Goal: Communication & Community: Answer question/provide support

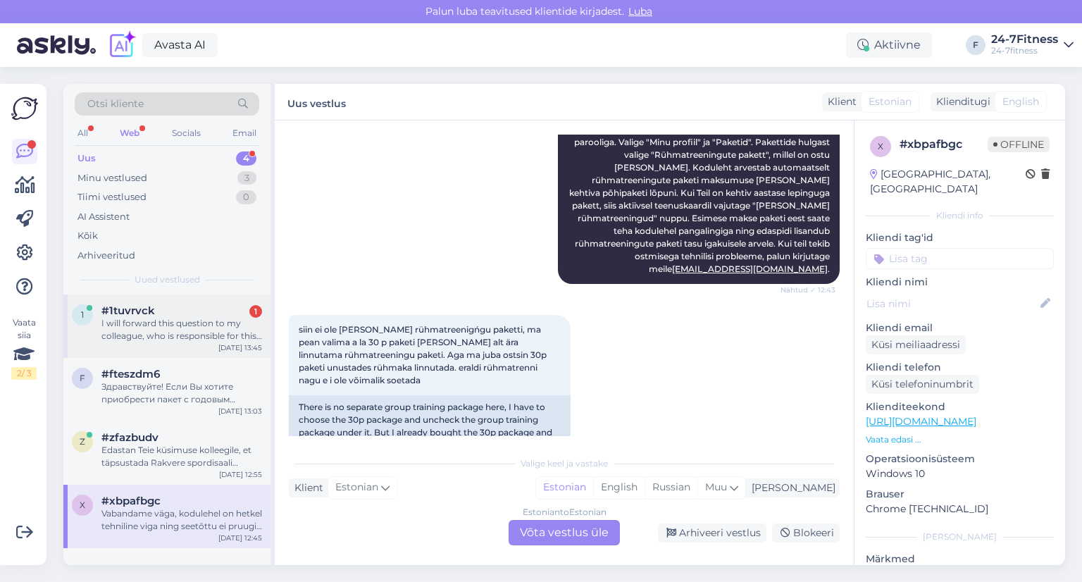
click at [151, 333] on div "I will forward this question to my colleague, who is responsible for this. The …" at bounding box center [181, 329] width 161 height 25
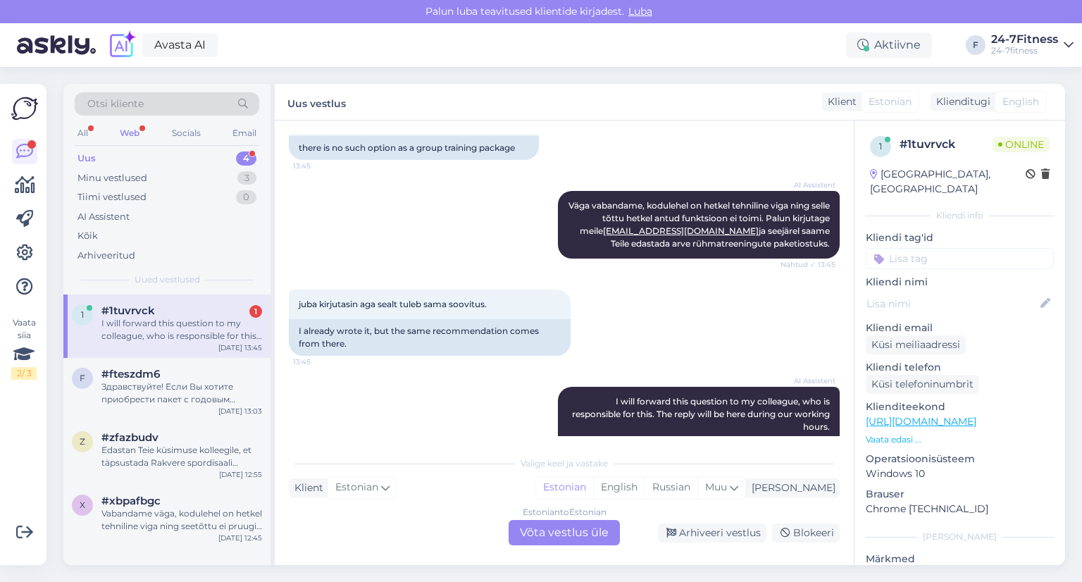
scroll to position [904, 0]
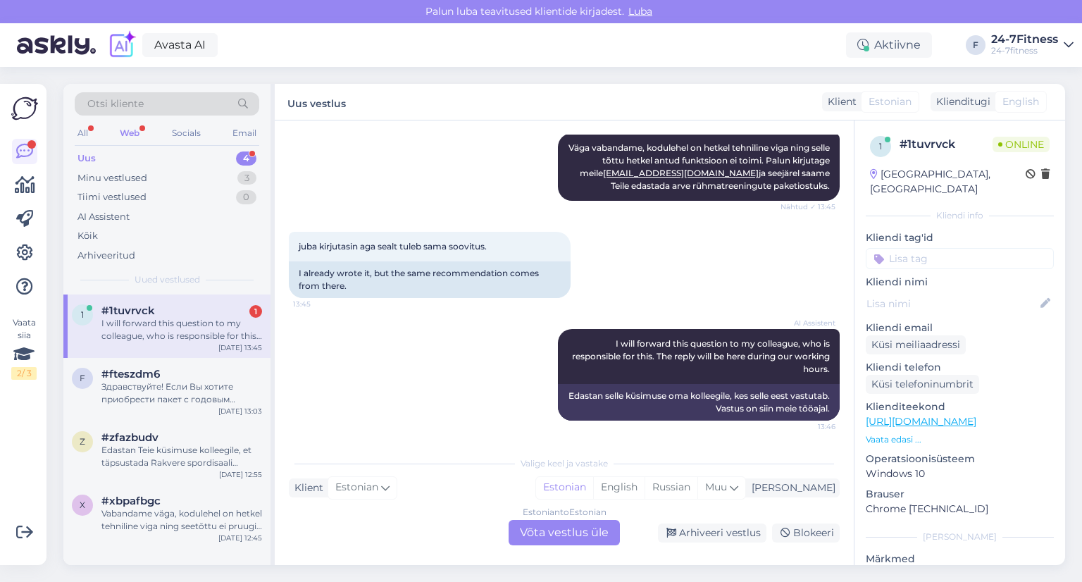
click at [558, 532] on div "Estonian to Estonian Võta vestlus üle" at bounding box center [563, 532] width 111 height 25
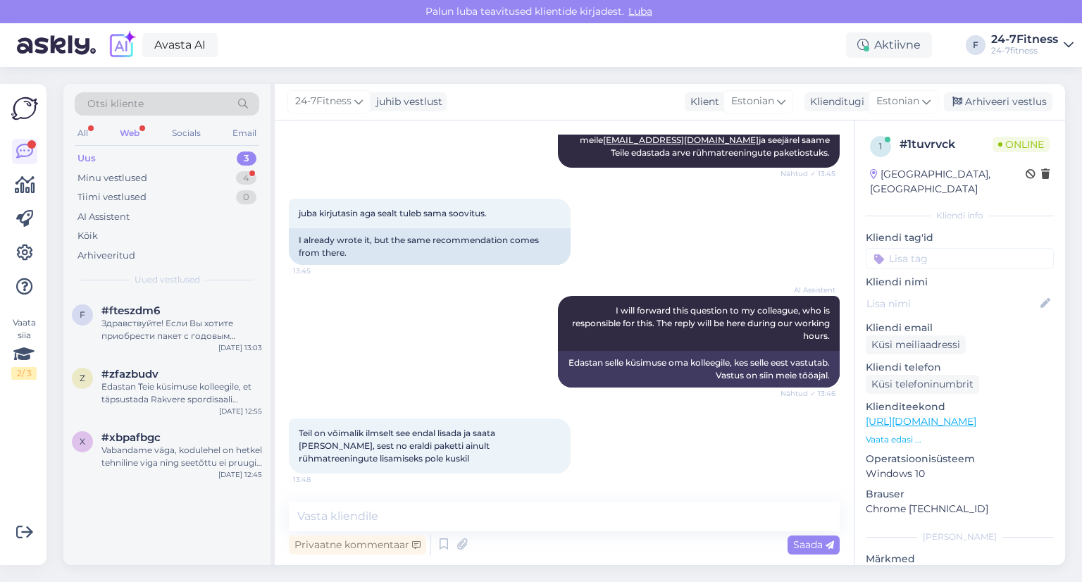
scroll to position [937, 0]
click at [144, 317] on div "Здравствуйте! Если Вы хотите приобрести пакет с годовым договором, при вводе да…" at bounding box center [181, 329] width 161 height 25
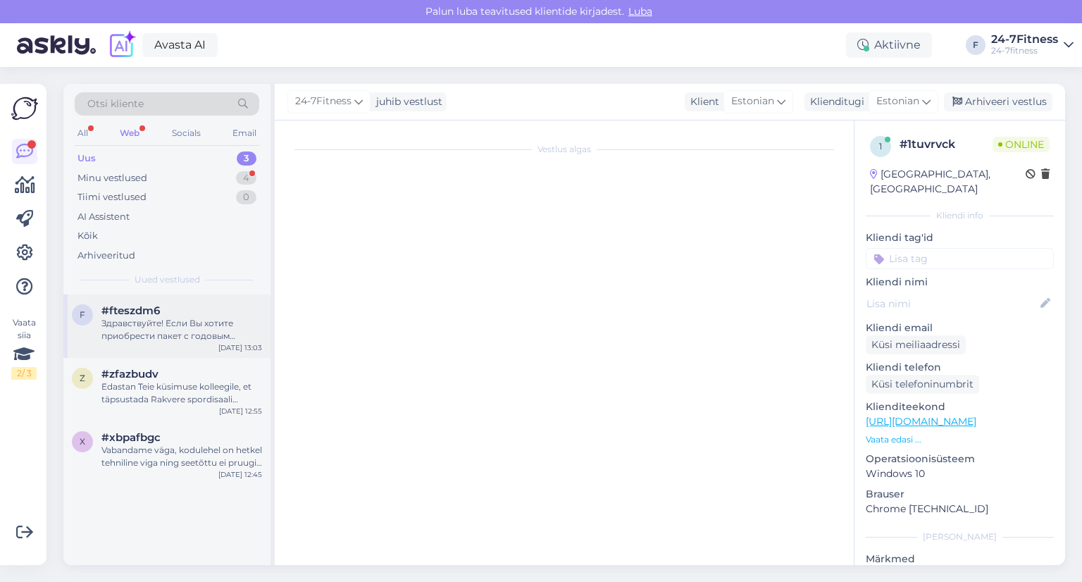
scroll to position [30, 0]
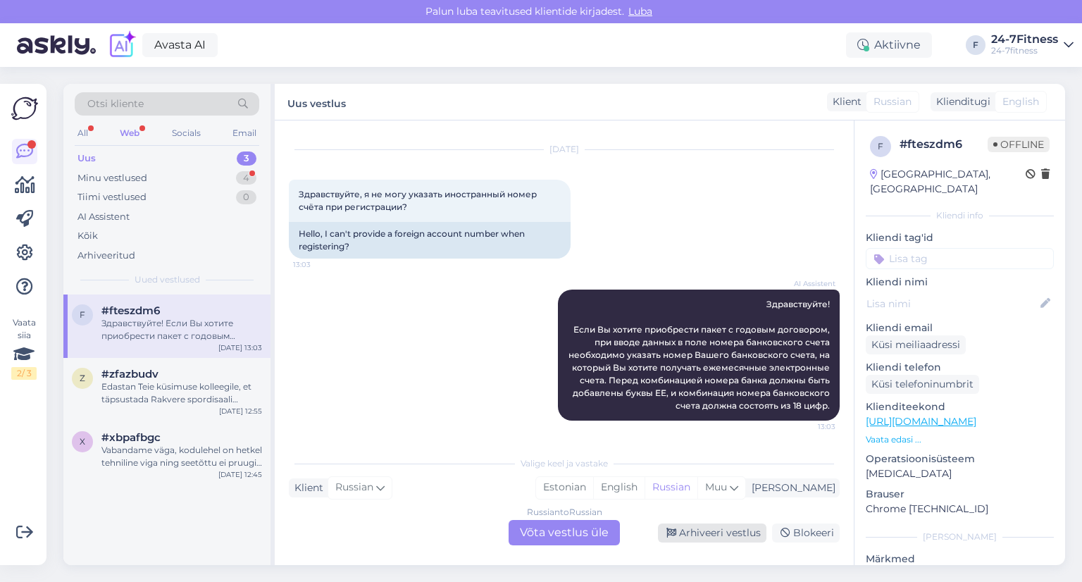
click at [724, 532] on div "Arhiveeri vestlus" at bounding box center [712, 532] width 108 height 19
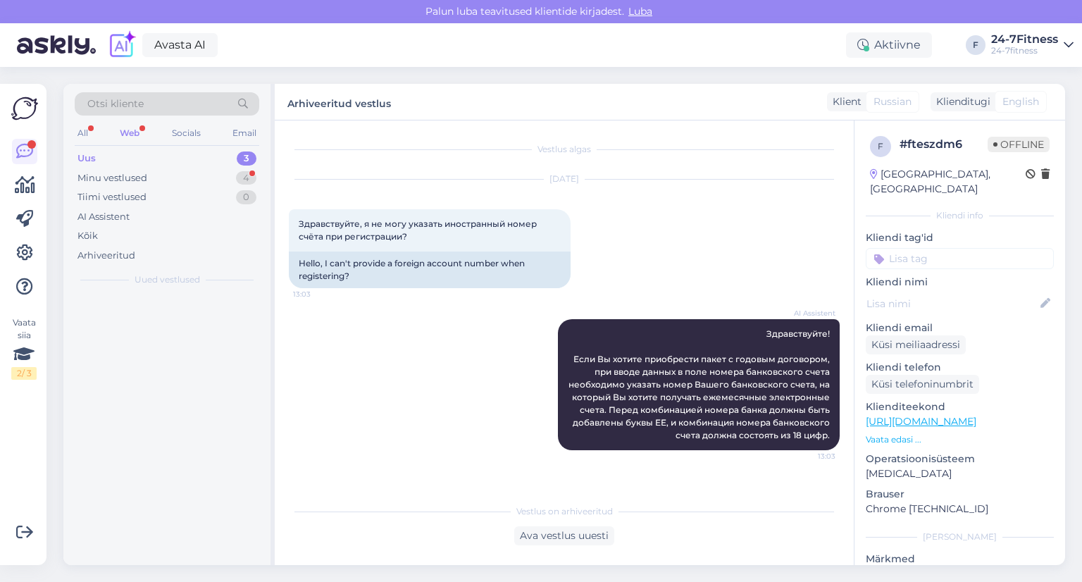
scroll to position [0, 0]
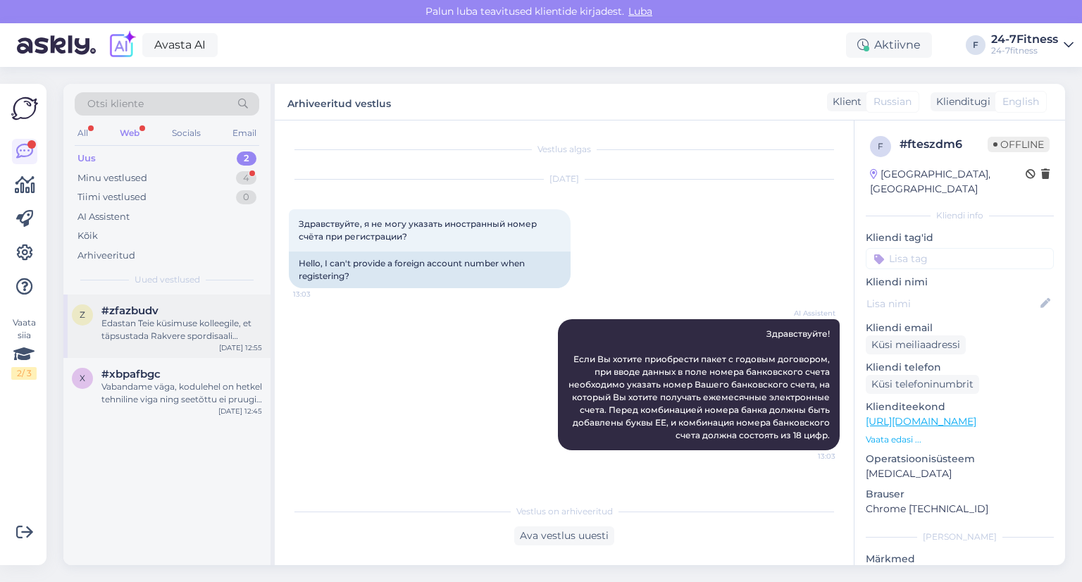
click at [138, 317] on div "Edastan Teie küsimuse kolleegile, et täpsustada Rakvere spordisaali hetkeolukor…" at bounding box center [181, 329] width 161 height 25
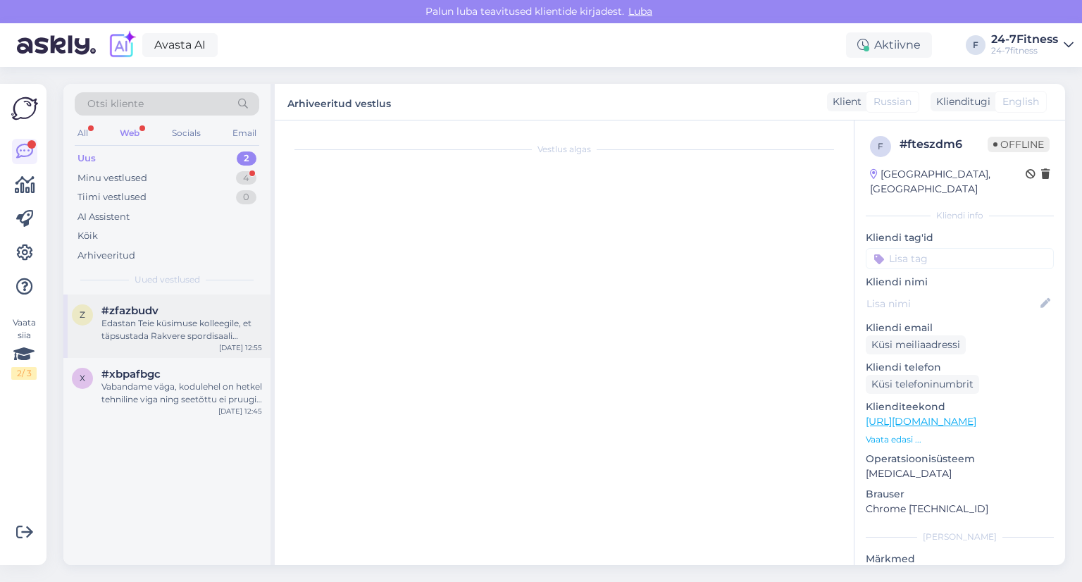
scroll to position [597, 0]
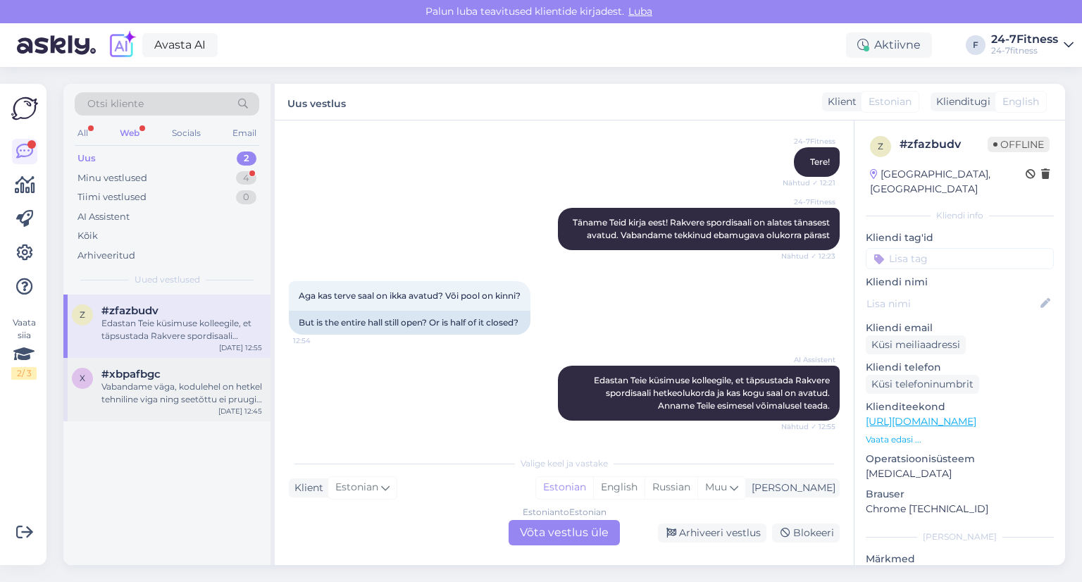
click at [156, 390] on div "Vabandame väga, kodulehel on hetkel tehniline viga ning seetõttu ei pruugi rühm…" at bounding box center [181, 392] width 161 height 25
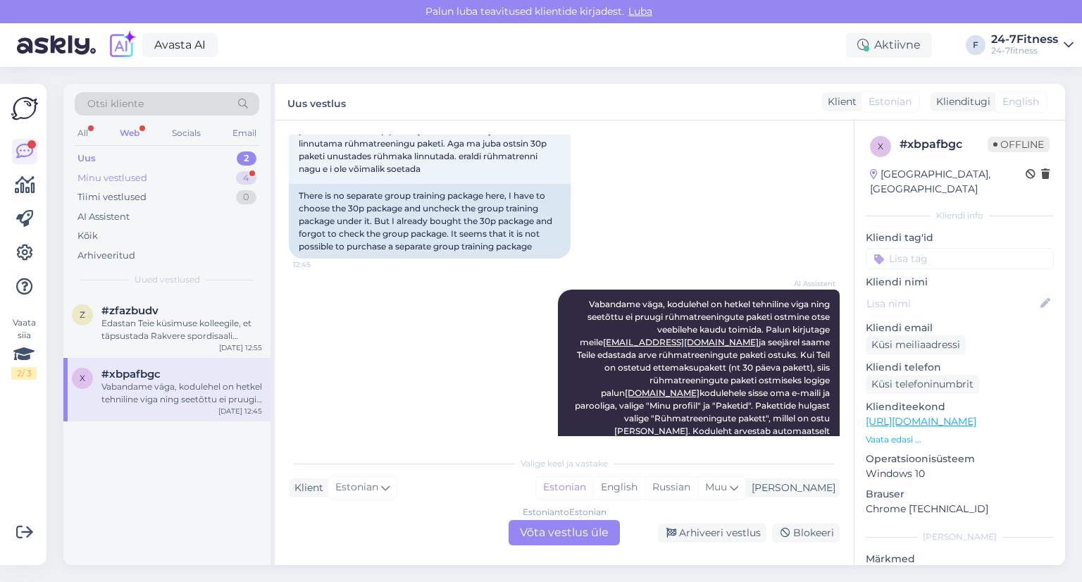
click at [146, 173] on div "Minu vestlused" at bounding box center [112, 178] width 70 height 14
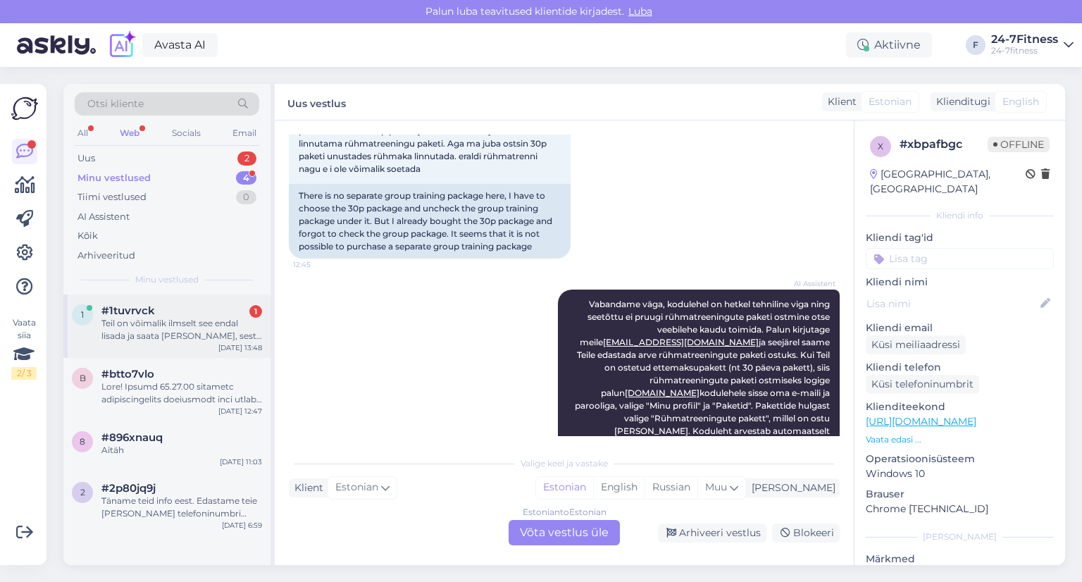
click at [154, 318] on div "Teil on võimalik ilmselt see endal lisada ja saata [PERSON_NAME], sest no erald…" at bounding box center [181, 329] width 161 height 25
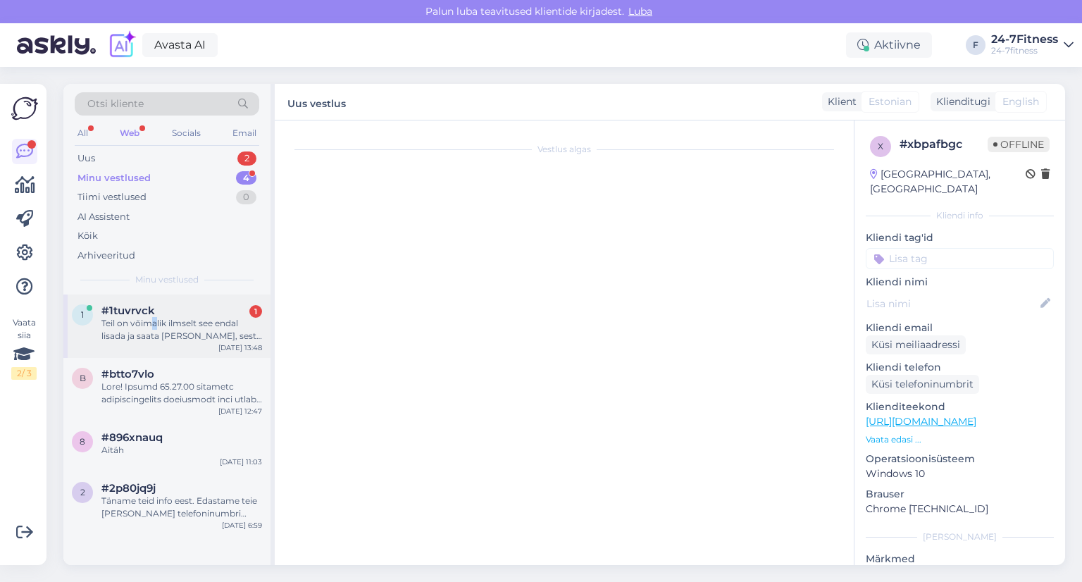
scroll to position [938, 0]
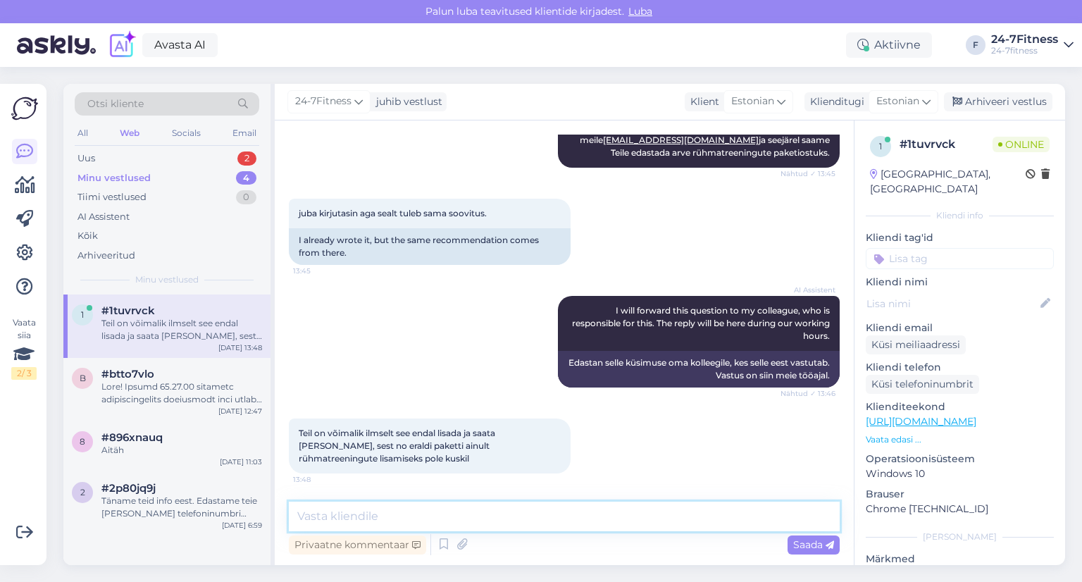
click at [499, 521] on textarea at bounding box center [564, 516] width 551 height 30
click at [147, 161] on div "Uus 2" at bounding box center [167, 159] width 185 height 20
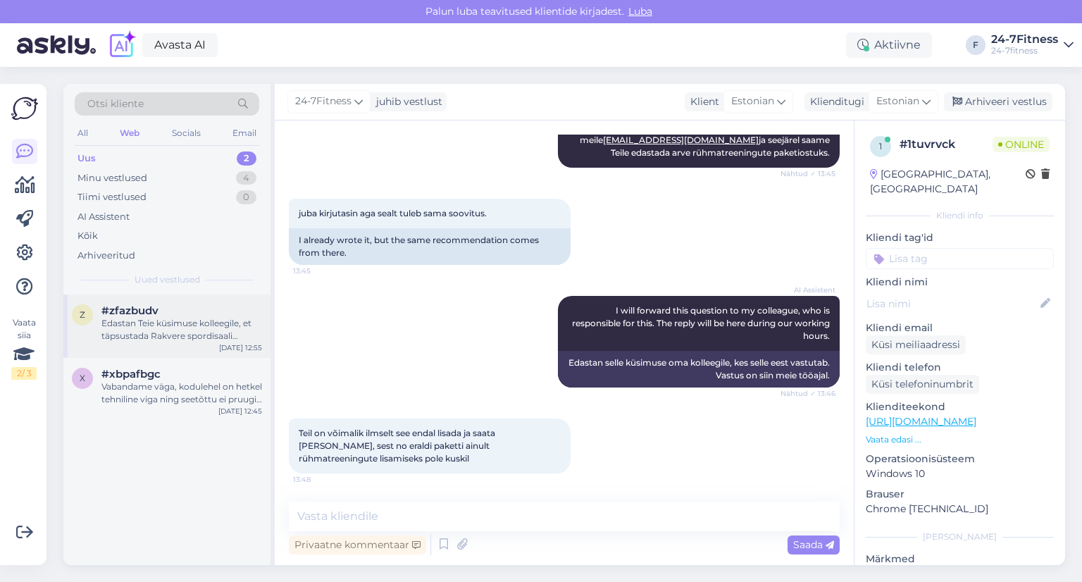
click at [144, 319] on div "Edastan Teie küsimuse kolleegile, et täpsustada Rakvere spordisaali hetkeolukor…" at bounding box center [181, 329] width 161 height 25
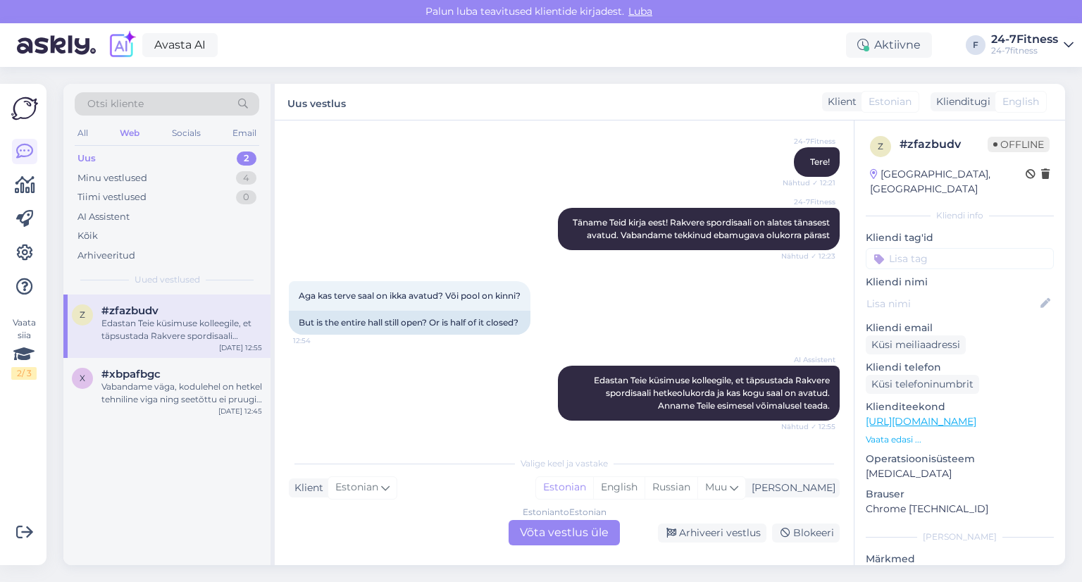
scroll to position [597, 0]
click at [151, 381] on div "Vabandame väga, kodulehel on hetkel tehniline viga ning seetõttu ei pruugi rühm…" at bounding box center [181, 392] width 161 height 25
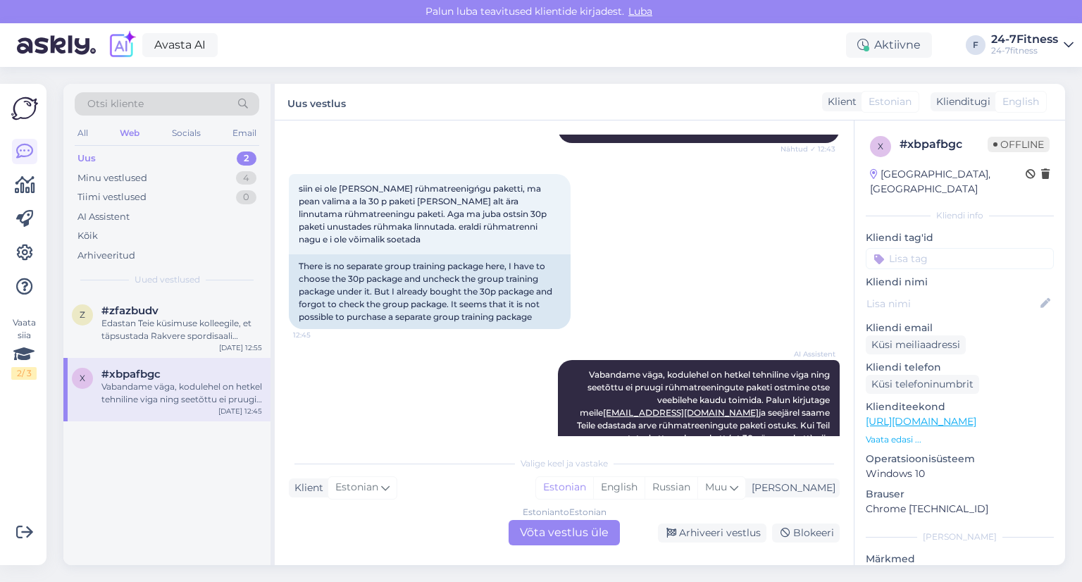
scroll to position [1000, 0]
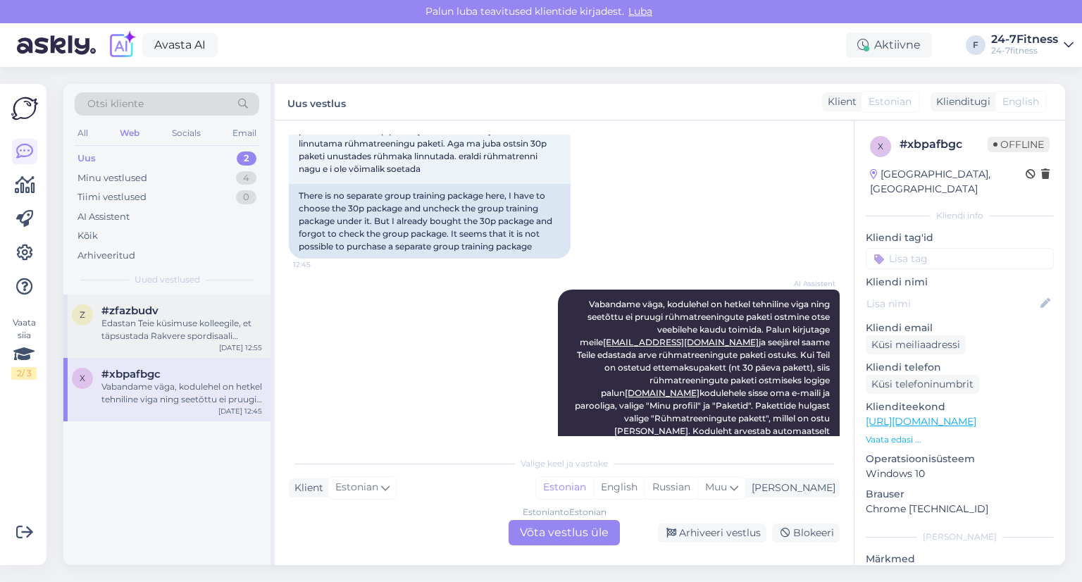
click at [159, 323] on div "Edastan Teie küsimuse kolleegile, et täpsustada Rakvere spordisaali hetkeolukor…" at bounding box center [181, 329] width 161 height 25
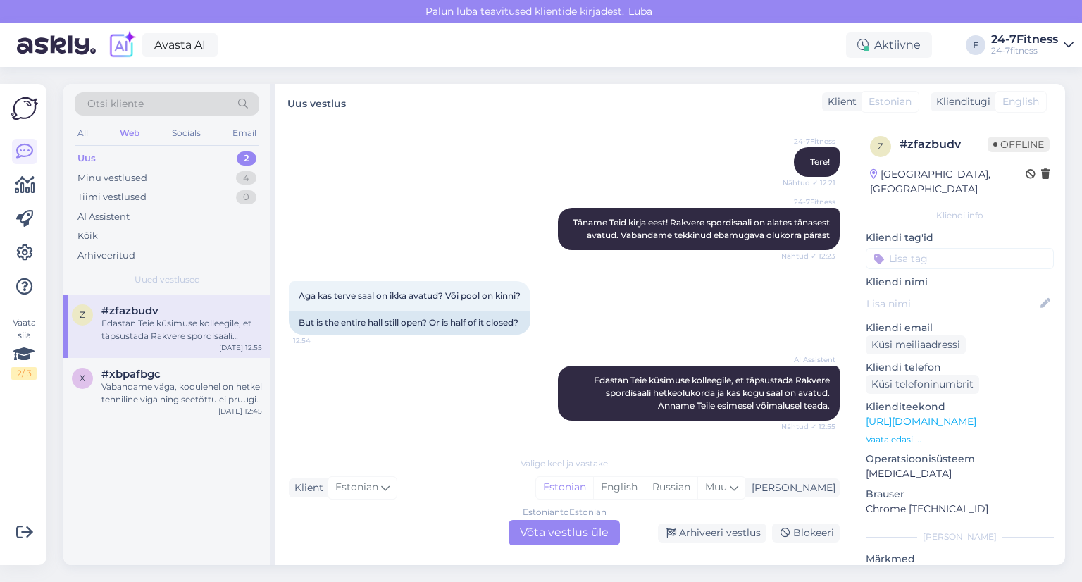
scroll to position [597, 0]
click at [135, 382] on div "Vabandame väga, kodulehel on hetkel tehniline viga ning seetõttu ei pruugi rühm…" at bounding box center [181, 392] width 161 height 25
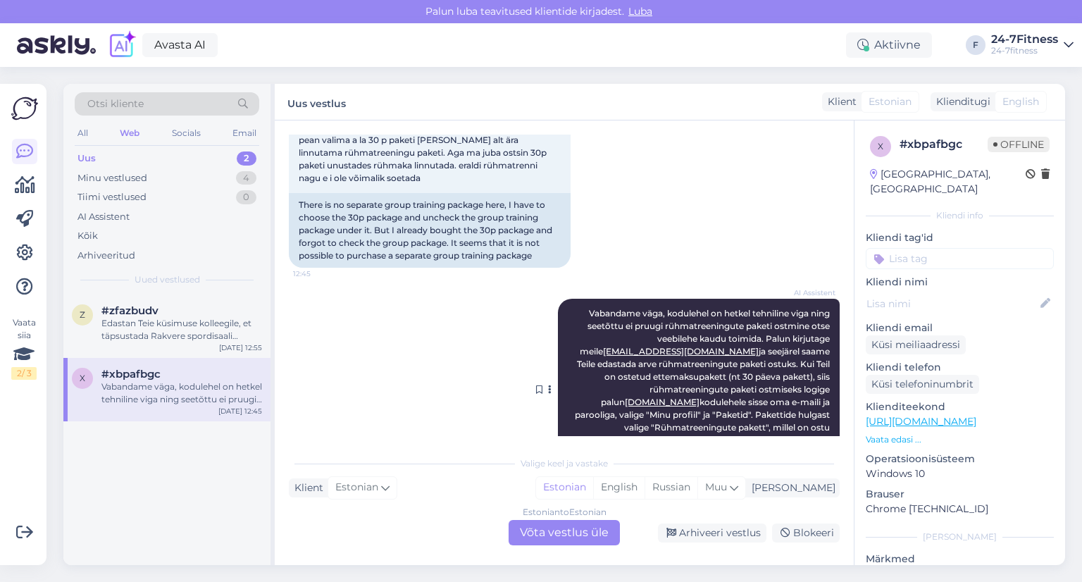
scroll to position [1000, 0]
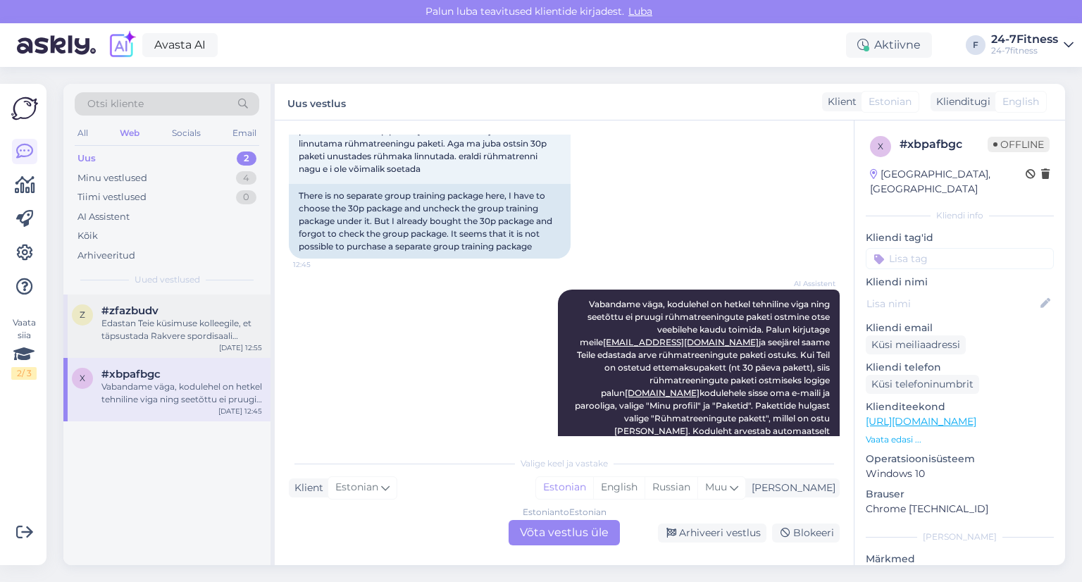
click at [163, 324] on div "Edastan Teie küsimuse kolleegile, et täpsustada Rakvere spordisaali hetkeolukor…" at bounding box center [181, 329] width 161 height 25
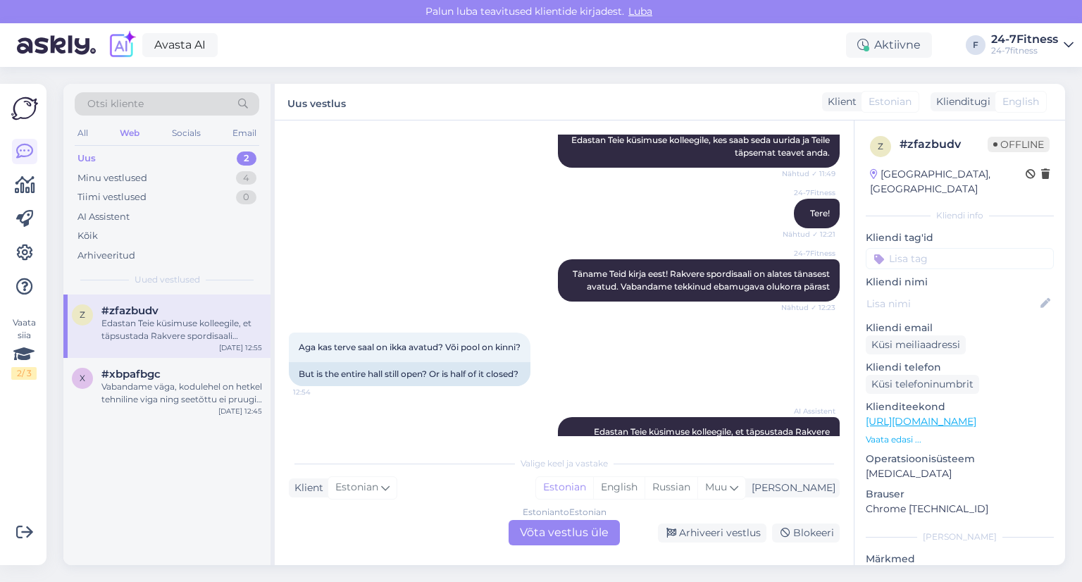
scroll to position [597, 0]
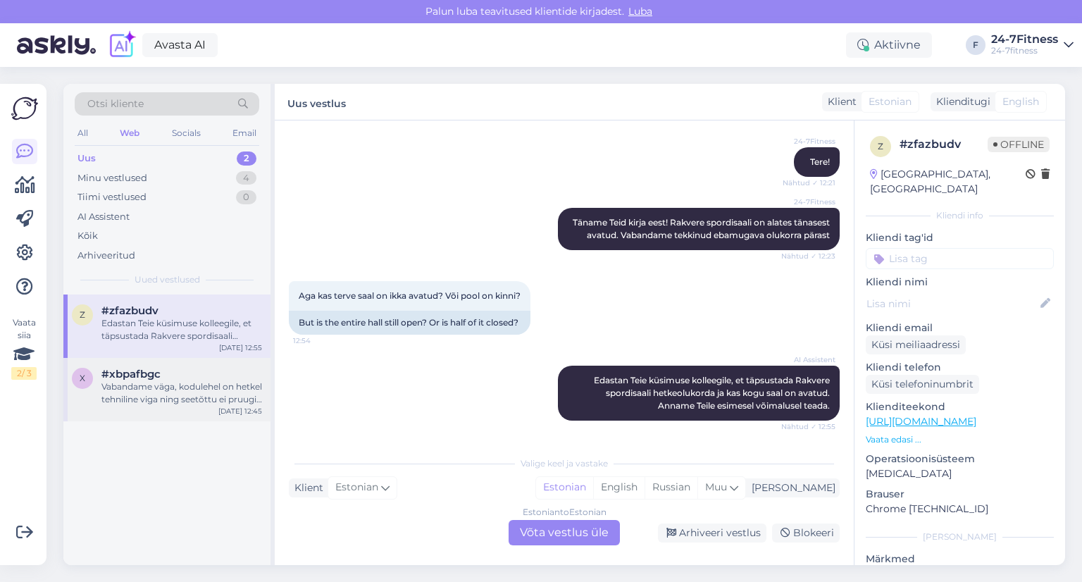
click at [134, 377] on span "#xbpafbgc" at bounding box center [130, 374] width 59 height 13
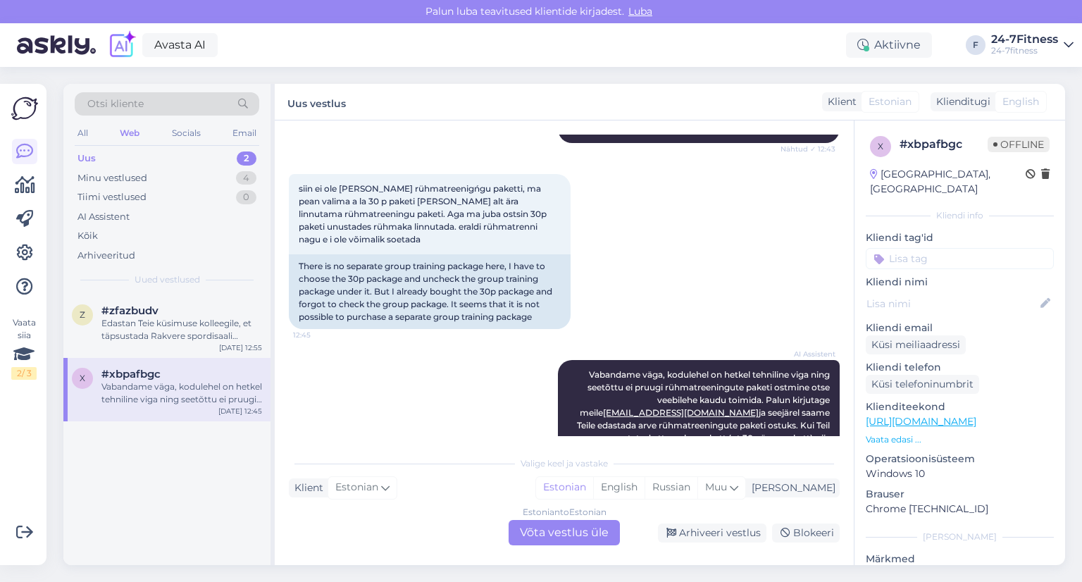
scroll to position [1000, 0]
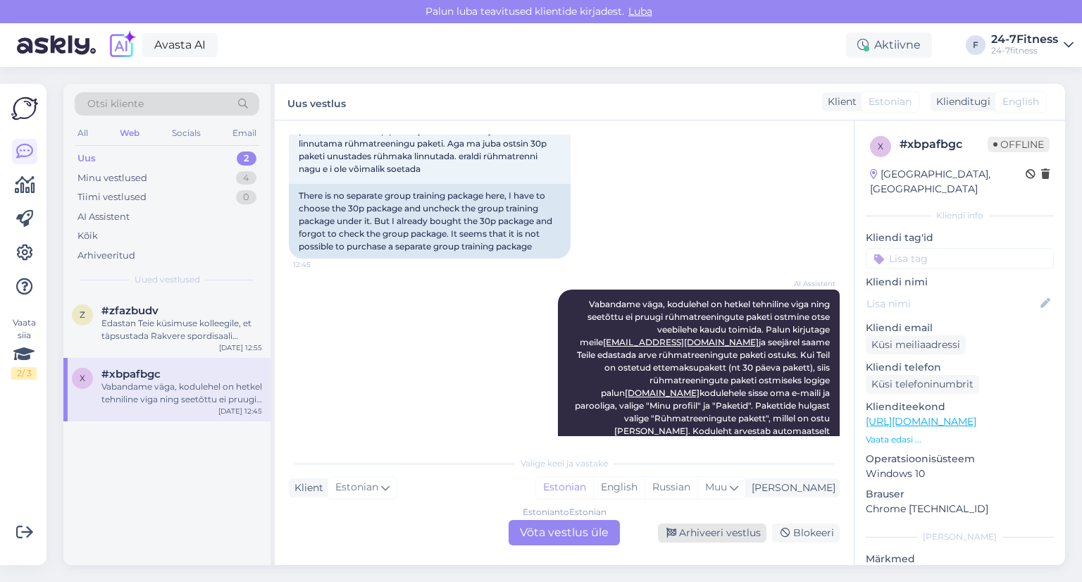
click at [727, 530] on div "Arhiveeri vestlus" at bounding box center [712, 532] width 108 height 19
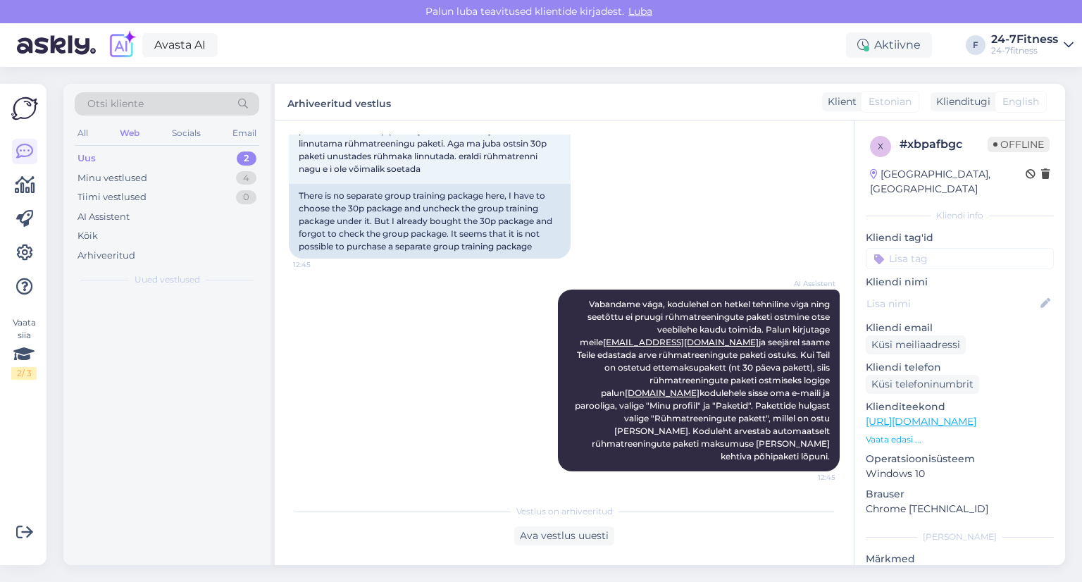
scroll to position [952, 0]
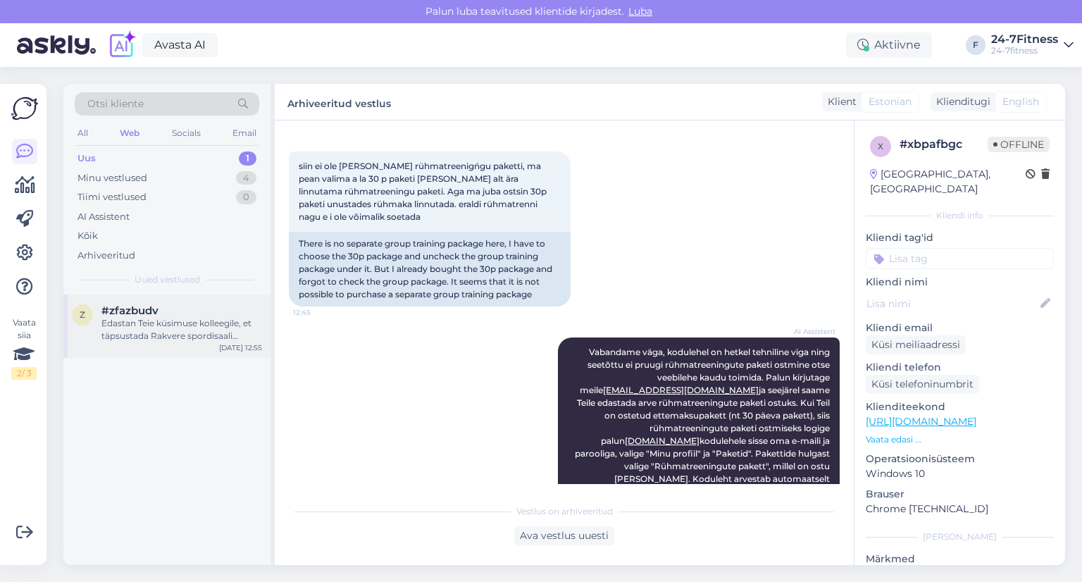
click at [161, 321] on div "Edastan Teie küsimuse kolleegile, et täpsustada Rakvere spordisaali hetkeolukor…" at bounding box center [181, 329] width 161 height 25
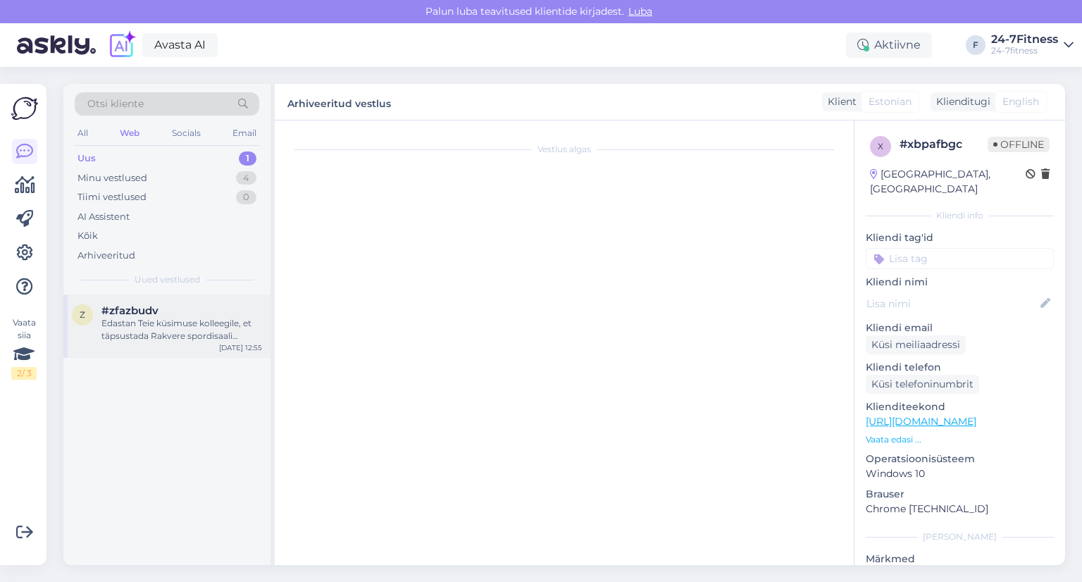
scroll to position [597, 0]
